Goal: Task Accomplishment & Management: Complete application form

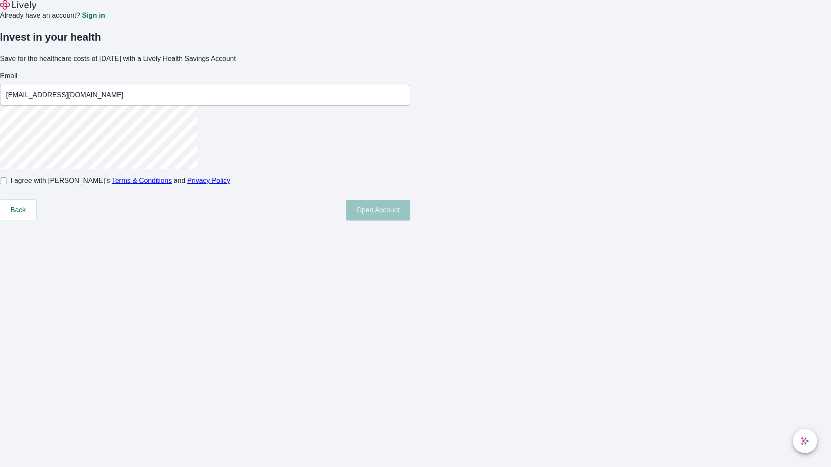
click at [7, 184] on input "I agree with Lively’s Terms & Conditions and Privacy Policy" at bounding box center [3, 180] width 7 height 7
checkbox input "true"
click at [410, 221] on button "Open Account" at bounding box center [378, 210] width 64 height 21
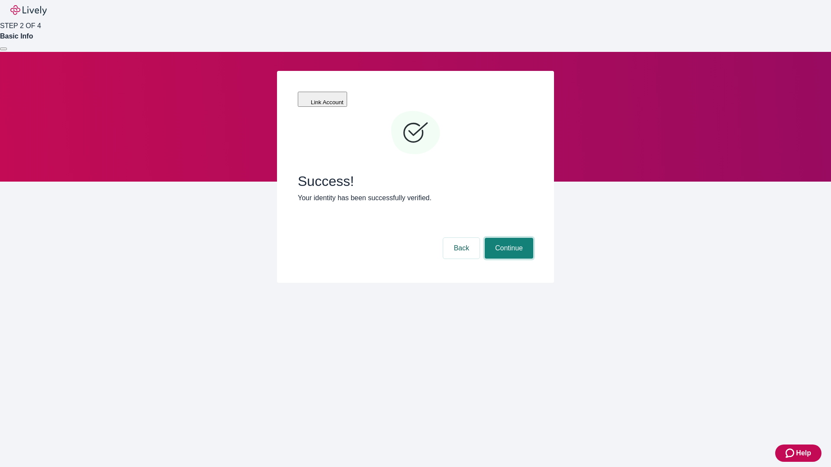
click at [508, 238] on button "Continue" at bounding box center [509, 248] width 48 height 21
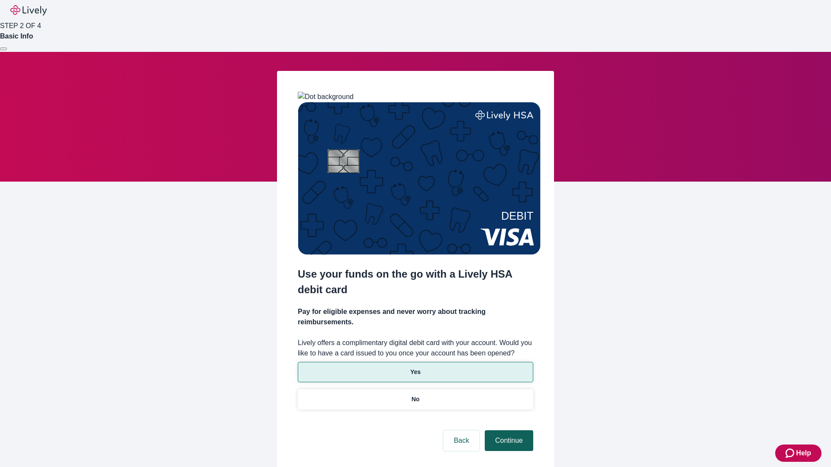
click at [415, 368] on p "Yes" at bounding box center [415, 372] width 10 height 9
click at [508, 431] on button "Continue" at bounding box center [509, 441] width 48 height 21
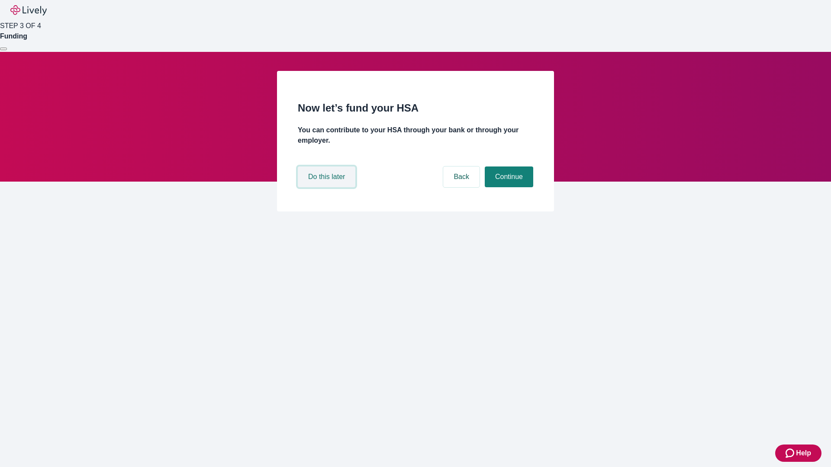
click at [328, 187] on button "Do this later" at bounding box center [327, 177] width 58 height 21
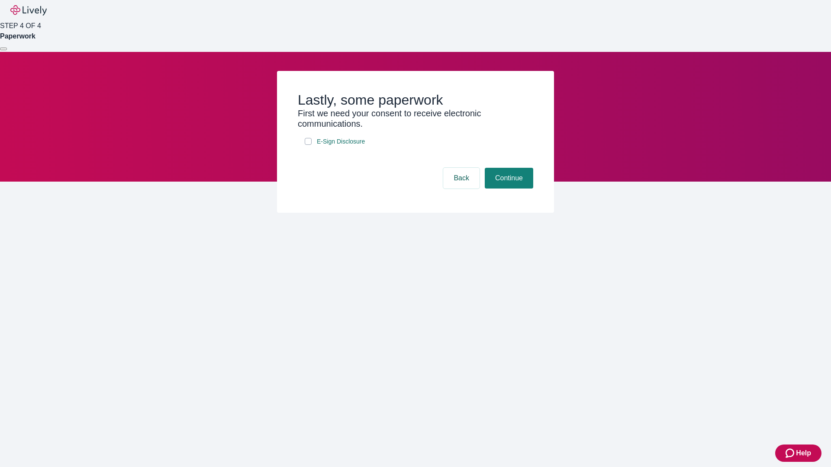
click at [308, 145] on input "E-Sign Disclosure" at bounding box center [308, 141] width 7 height 7
checkbox input "true"
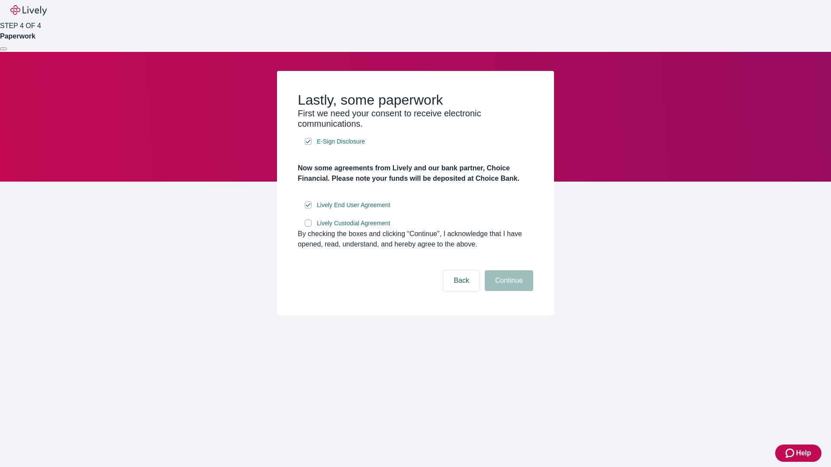
click at [308, 227] on input "Lively Custodial Agreement" at bounding box center [308, 223] width 7 height 7
checkbox input "true"
click at [508, 291] on button "Continue" at bounding box center [509, 280] width 48 height 21
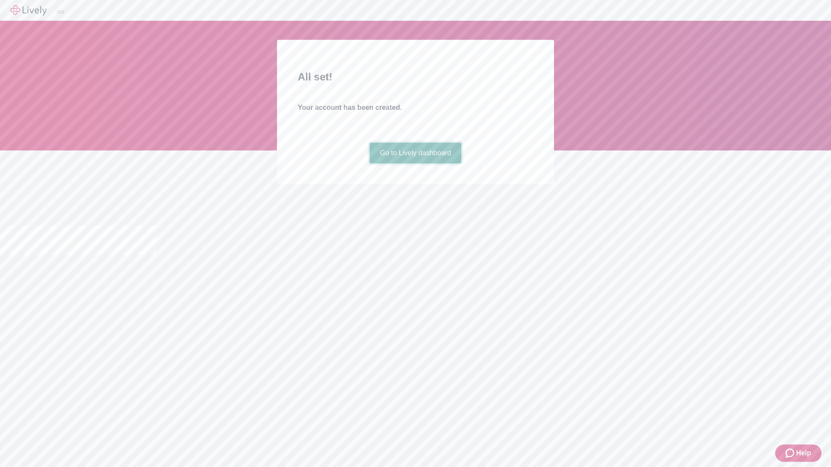
click at [415, 164] on link "Go to Lively dashboard" at bounding box center [416, 153] width 92 height 21
